Goal: Navigation & Orientation: Find specific page/section

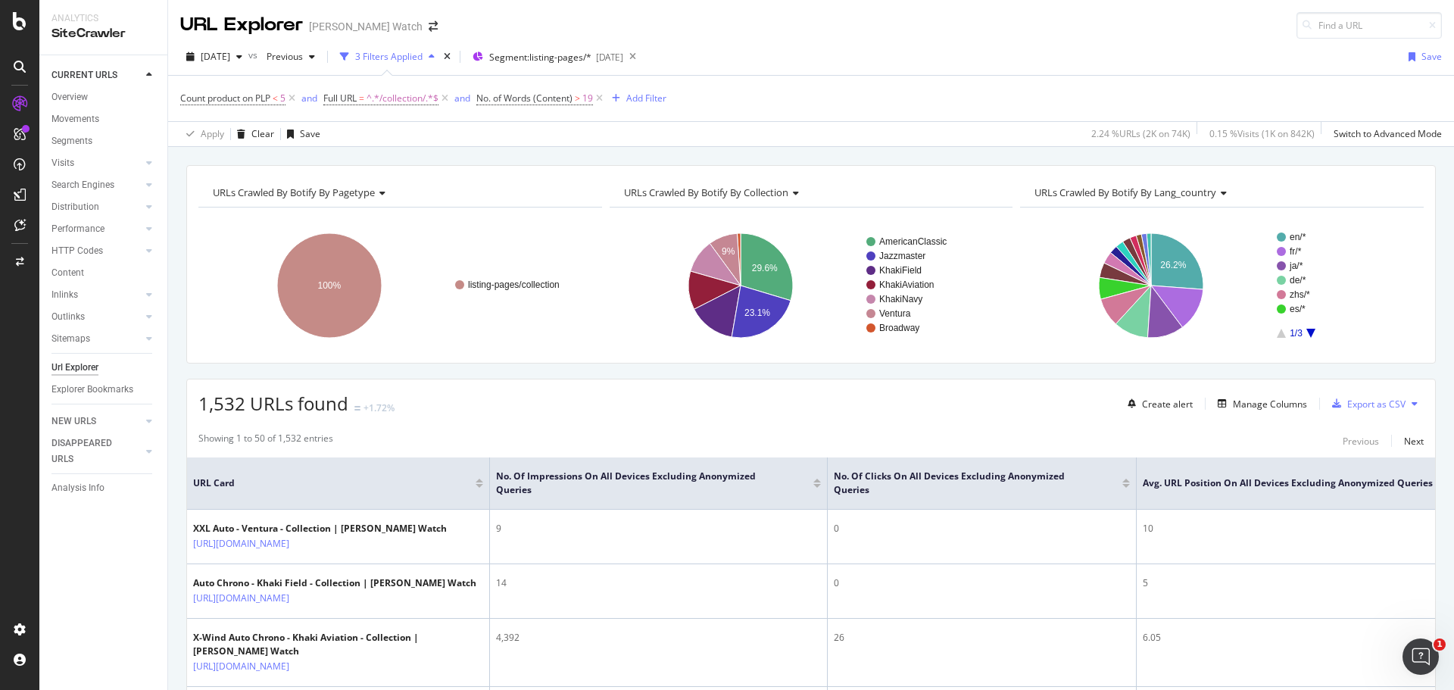
scroll to position [240, 0]
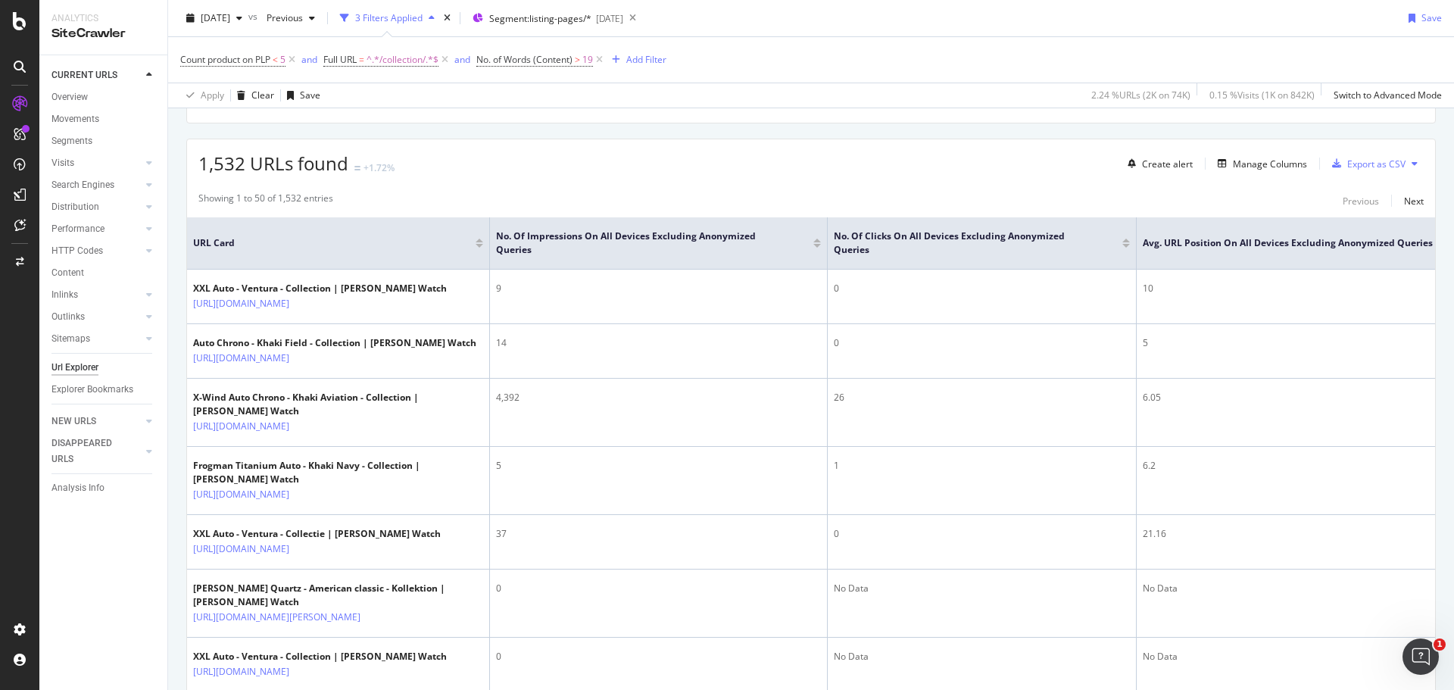
click at [857, 167] on div "1,532 URLs found +1.72% Create alert Manage Columns Export as CSV" at bounding box center [811, 157] width 1248 height 37
click at [858, 163] on div "1,532 URLs found +1.72% Create alert Manage Columns Export as CSV" at bounding box center [811, 157] width 1248 height 37
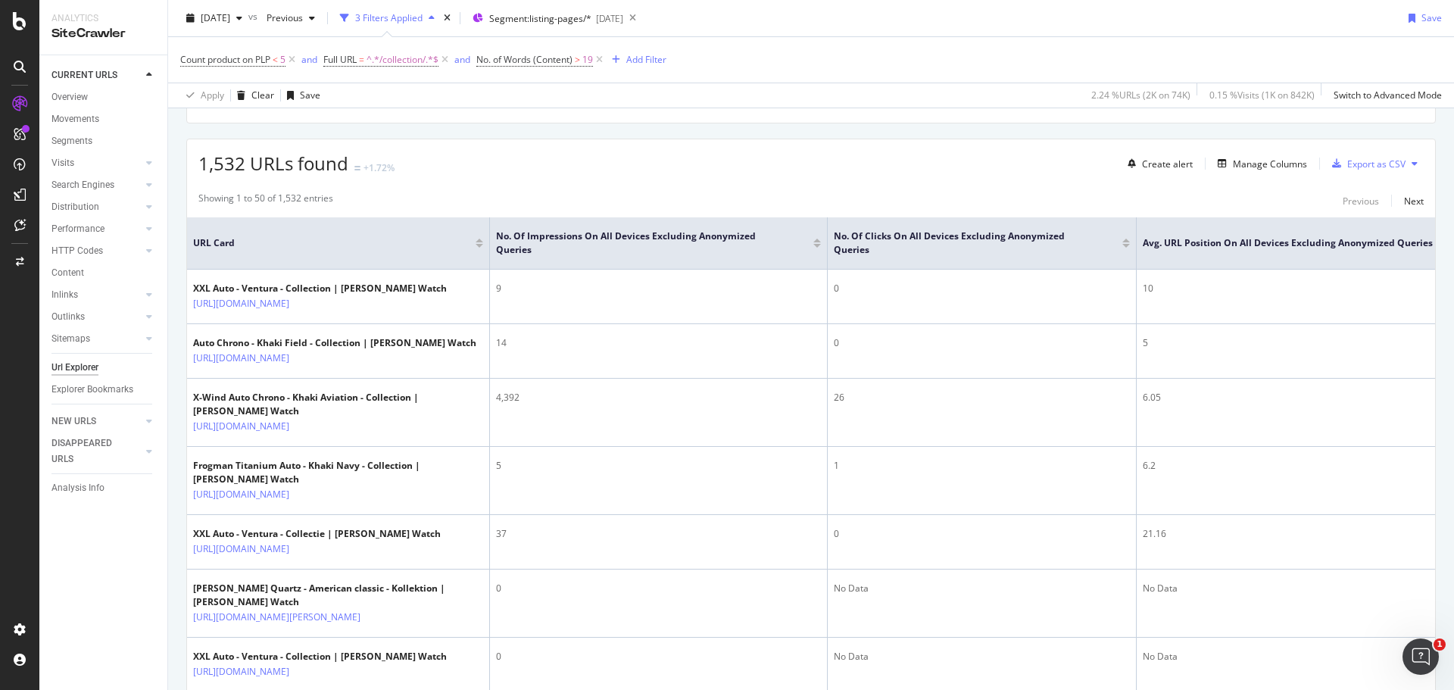
click at [618, 161] on div "1,532 URLs found +1.72% Create alert Manage Columns Export as CSV" at bounding box center [811, 157] width 1248 height 37
click at [521, 163] on div "1,532 URLs found +1.72% Create alert Manage Columns Export as CSV" at bounding box center [811, 157] width 1248 height 37
click at [601, 167] on div "1,532 URLs found +1.72% Create alert Manage Columns Export as CSV" at bounding box center [811, 157] width 1248 height 37
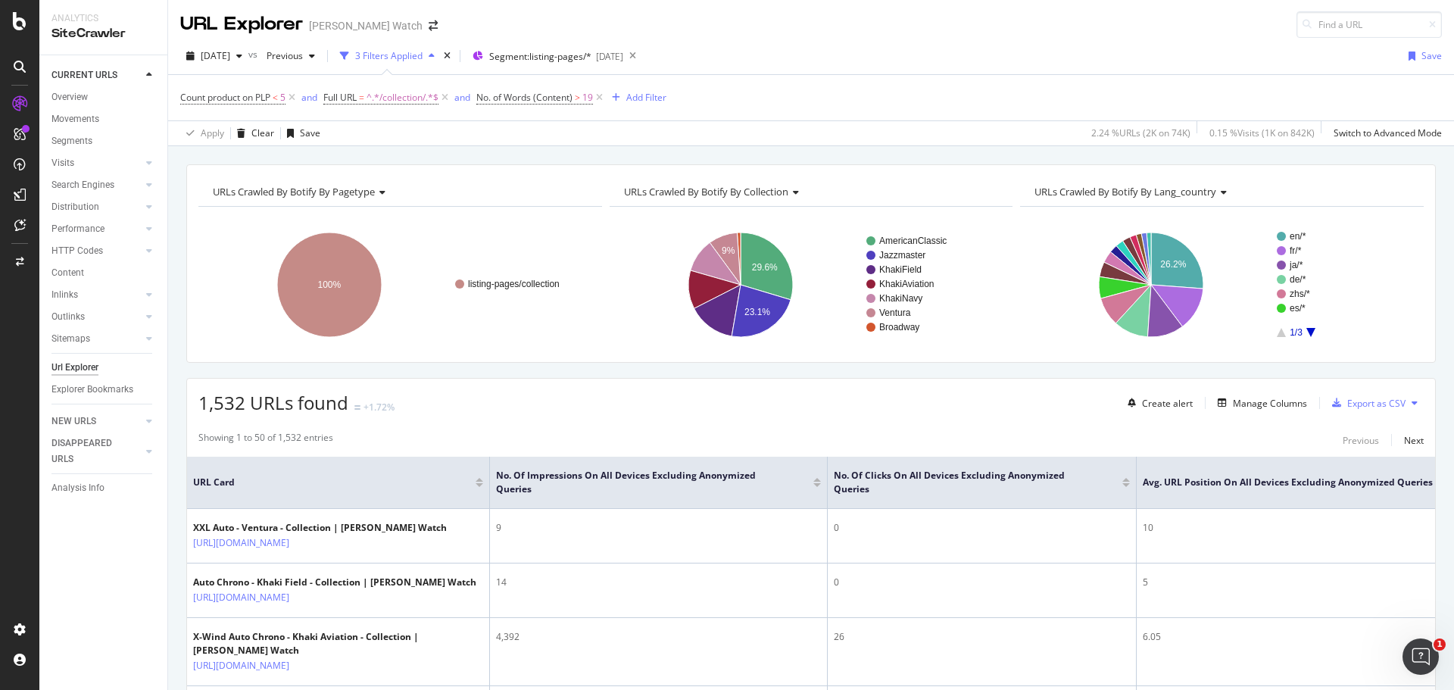
scroll to position [0, 0]
click at [595, 159] on div "URLs Crawled By Botify By pagetype Chart (by Value) Table Expand Export as CSV …" at bounding box center [811, 165] width 1286 height 36
click at [762, 155] on div "URLs Crawled By Botify By pagetype Chart (by Value) Table Expand Export as CSV …" at bounding box center [811, 165] width 1286 height 36
click at [945, 29] on div "URL Explorer [PERSON_NAME] Watch" at bounding box center [811, 19] width 1286 height 39
